Goal: Task Accomplishment & Management: Use online tool/utility

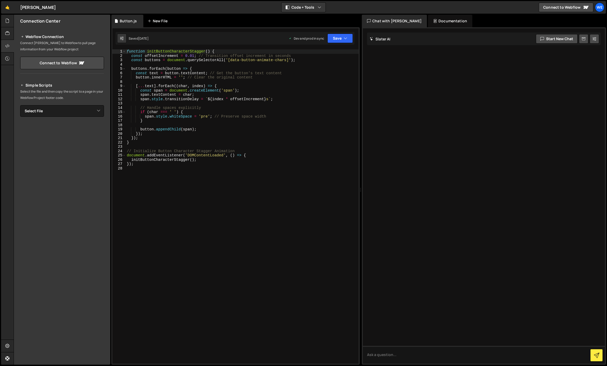
click at [155, 23] on div "New File" at bounding box center [158, 20] width 22 height 5
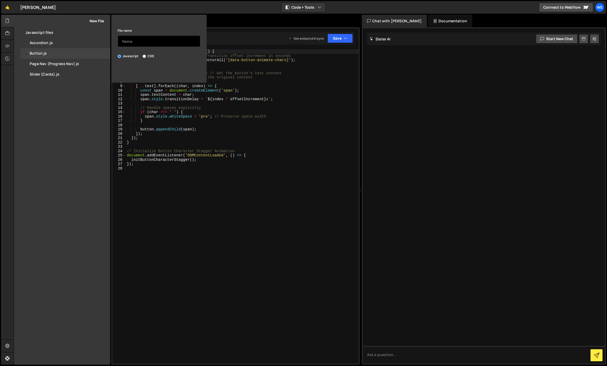
click at [151, 36] on input "text" at bounding box center [159, 41] width 83 height 12
type input "Navbar Schrink"
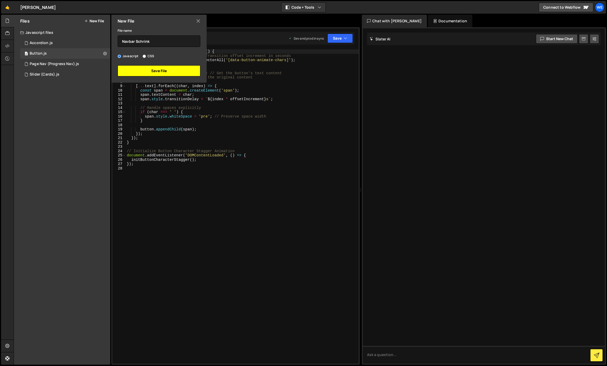
click at [148, 71] on button "Save File" at bounding box center [159, 70] width 83 height 11
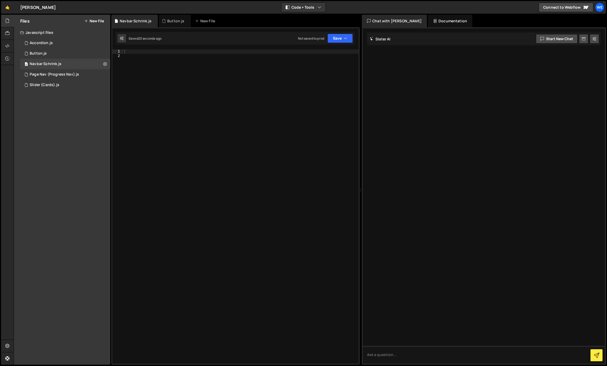
click at [201, 104] on div at bounding box center [240, 210] width 235 height 323
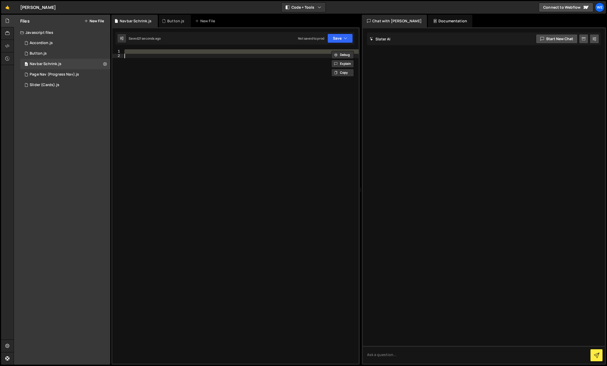
paste textarea "})();"
type textarea "})();"
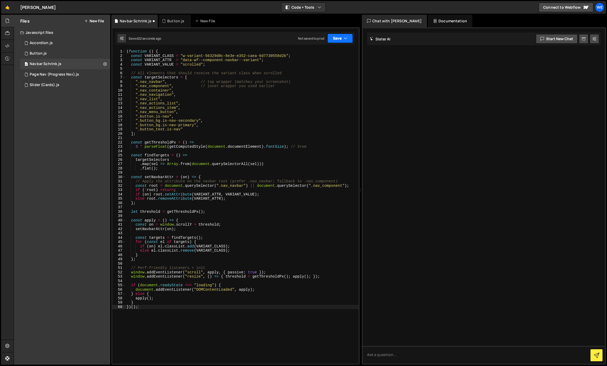
click at [343, 38] on button "Save" at bounding box center [339, 38] width 25 height 9
click at [325, 65] on button "Save to Production S Not saved to prod" at bounding box center [322, 71] width 63 height 17
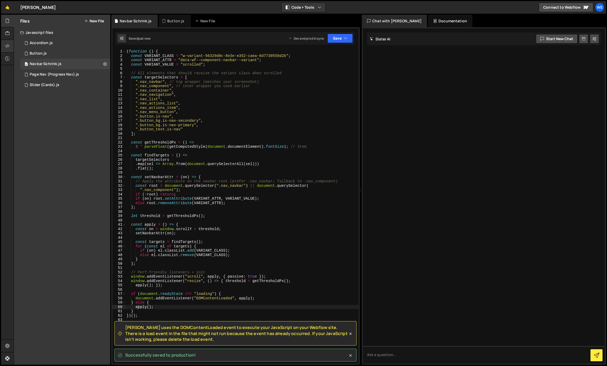
click at [9, 47] on div at bounding box center [7, 46] width 13 height 13
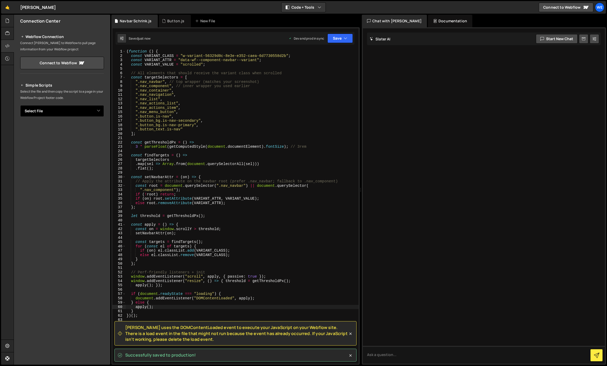
click at [39, 111] on select "Select File Accordion.js Button.js Page Nav (Progress Nav).js Slider (Cards).js…" at bounding box center [62, 111] width 84 height 12
select select "46002"
click at [20, 105] on select "Select File Accordion.js Button.js Page Nav (Progress Nav).js Slider (Cards).js…" at bounding box center [62, 111] width 84 height 12
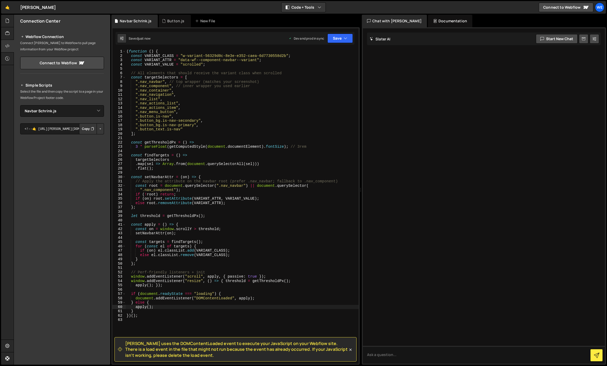
click at [99, 126] on button "Button group with nested dropdown" at bounding box center [100, 128] width 7 height 11
click at [90, 146] on link "Copy Production js" at bounding box center [82, 145] width 44 height 7
